Goal: Task Accomplishment & Management: Manage account settings

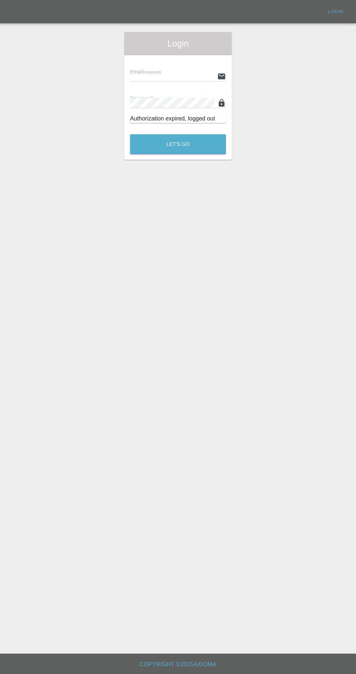
click at [150, 60] on div "Email (required) Password (required) Authorization expired, logged out" at bounding box center [178, 91] width 108 height 73
click at [155, 73] on input "text" at bounding box center [172, 76] width 84 height 11
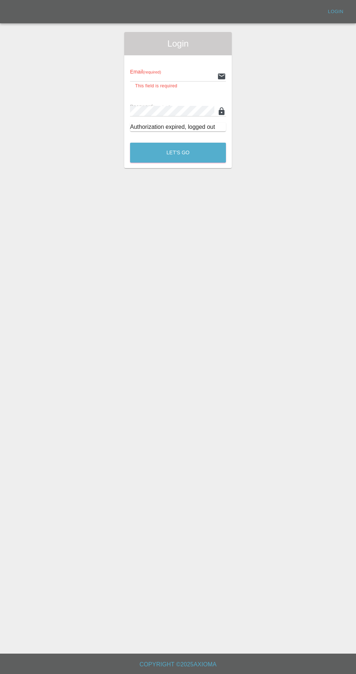
type input "[EMAIL_ADDRESS][DOMAIN_NAME]"
click at [130, 143] on button "Let's Go" at bounding box center [178, 153] width 96 height 20
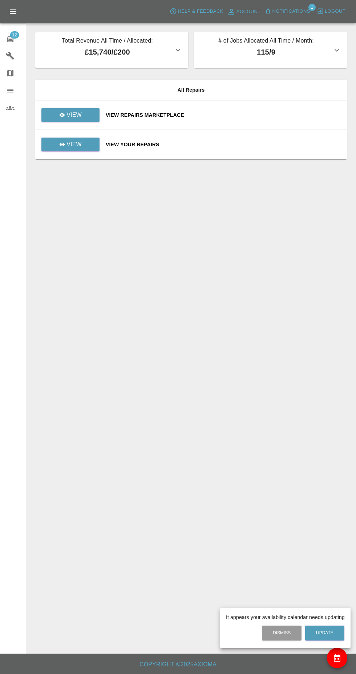
click at [65, 113] on div at bounding box center [178, 337] width 356 height 674
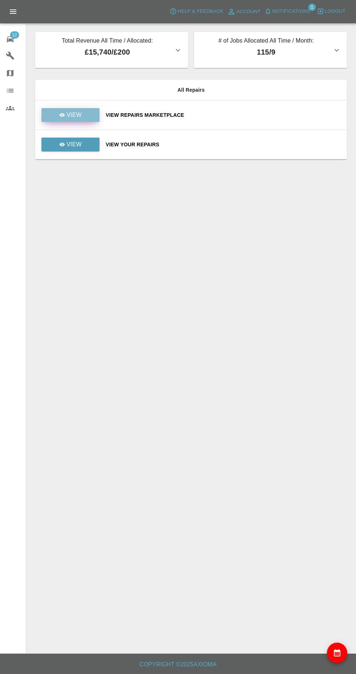
click at [76, 117] on p "View" at bounding box center [74, 115] width 15 height 9
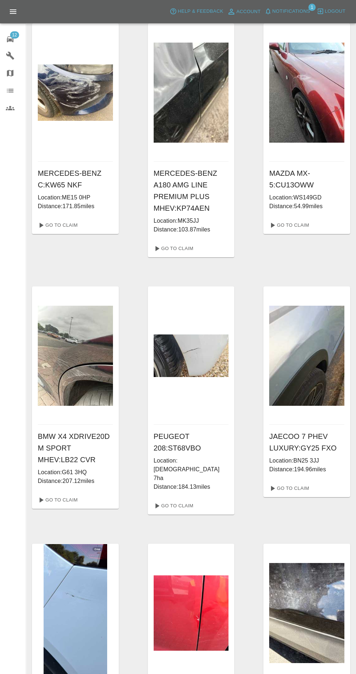
scroll to position [281, 0]
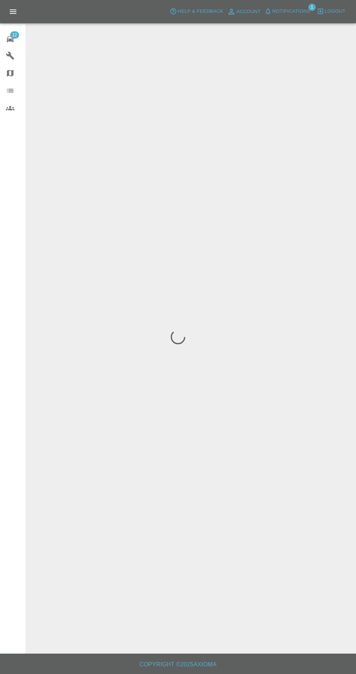
scroll to position [51, 0]
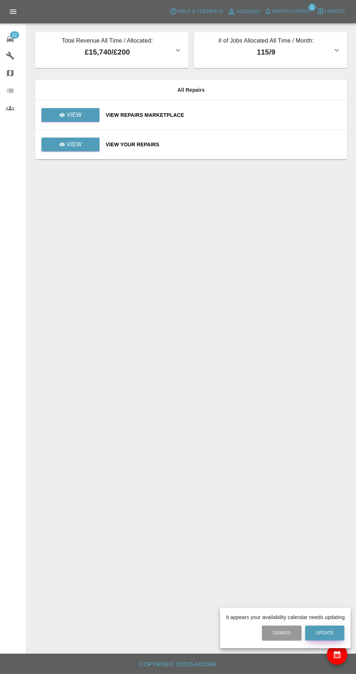
click at [320, 629] on button "Update" at bounding box center [325, 632] width 39 height 15
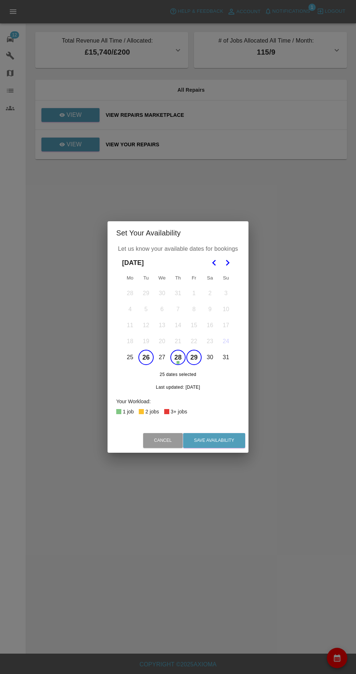
click at [145, 359] on button "26" at bounding box center [146, 357] width 15 height 15
click at [180, 357] on button "28" at bounding box center [178, 357] width 15 height 15
click at [195, 359] on button "29" at bounding box center [194, 357] width 15 height 15
click at [228, 263] on icon "Go to the Next Month" at bounding box center [227, 262] width 9 height 9
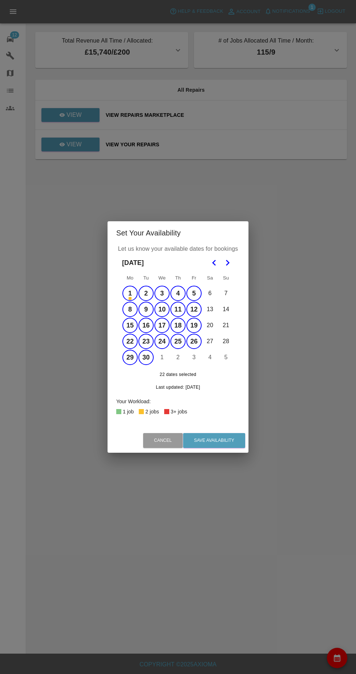
scroll to position [65, 0]
click at [130, 293] on button "1" at bounding box center [130, 293] width 15 height 15
click at [230, 442] on button "Save Availability" at bounding box center [214, 440] width 62 height 15
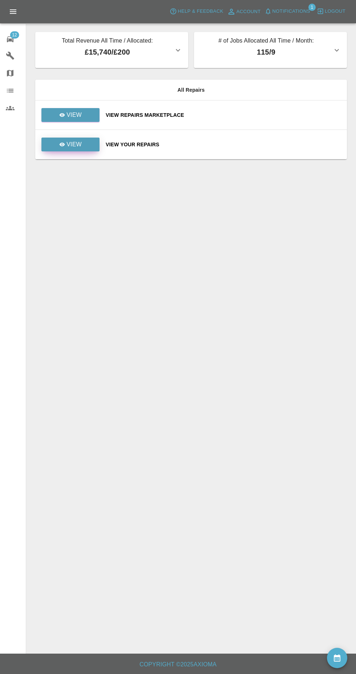
click at [84, 137] on link "View" at bounding box center [70, 144] width 58 height 14
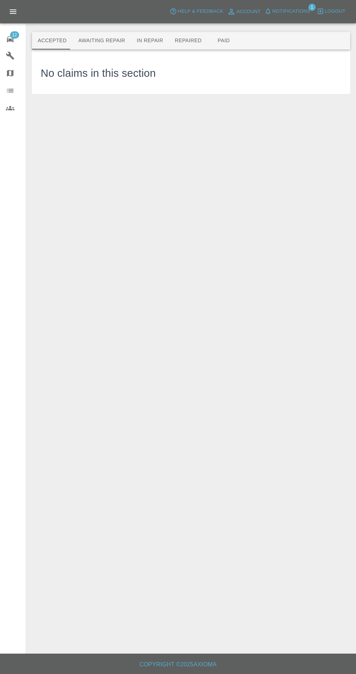
click at [98, 42] on button "Awaiting Repair" at bounding box center [101, 40] width 59 height 17
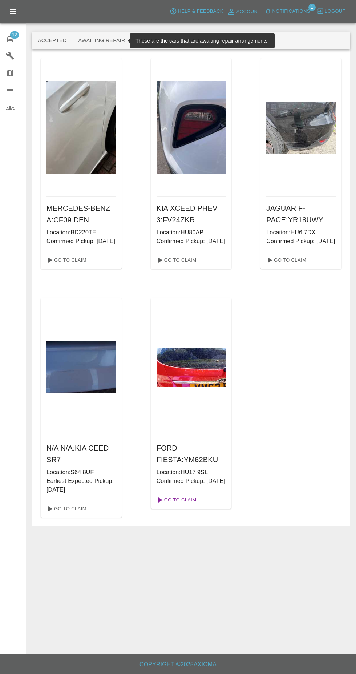
click at [180, 506] on link "Go To Claim" at bounding box center [176, 500] width 45 height 12
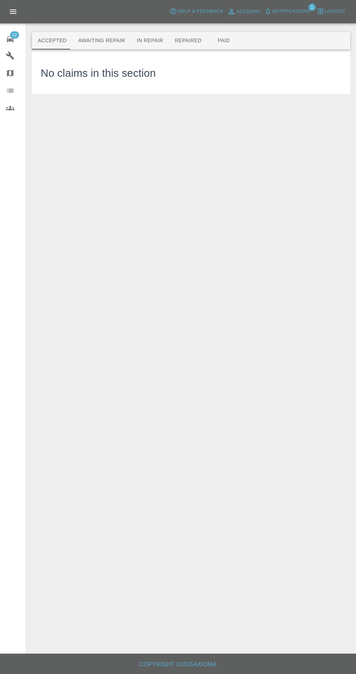
click at [92, 40] on button "Awaiting Repair" at bounding box center [101, 40] width 59 height 17
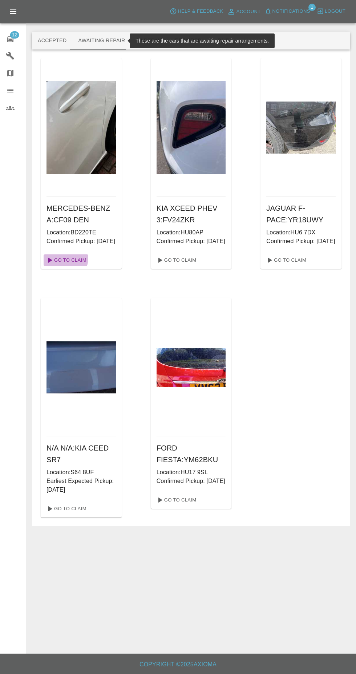
click at [63, 266] on link "Go To Claim" at bounding box center [66, 260] width 45 height 12
